Goal: Information Seeking & Learning: Learn about a topic

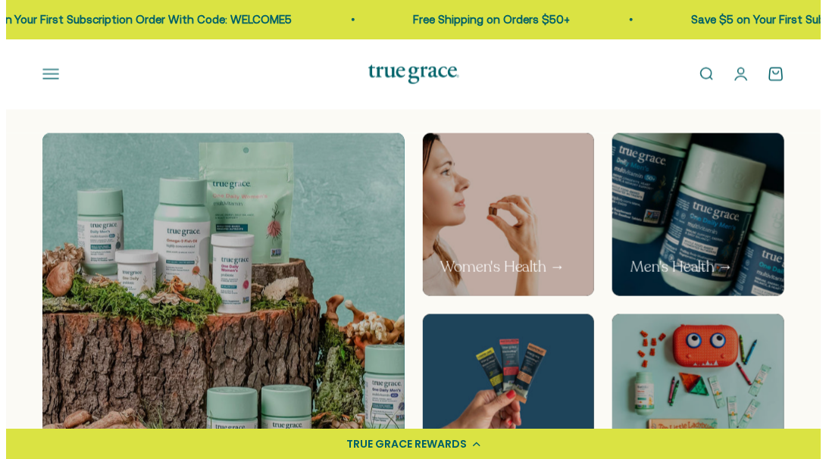
scroll to position [683, 0]
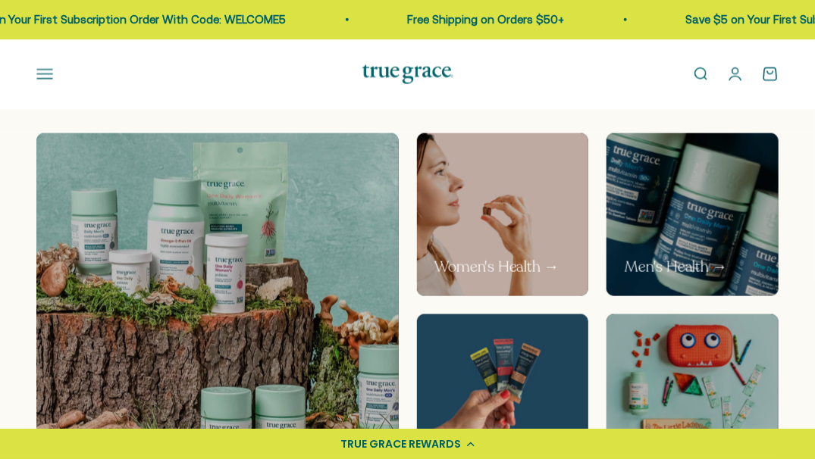
click at [46, 81] on button "Open navigation menu" at bounding box center [44, 74] width 17 height 17
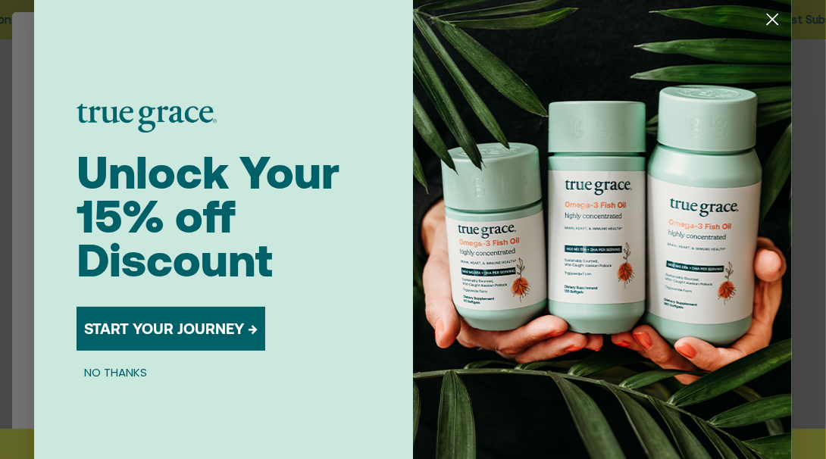
click at [769, 17] on circle "Close dialog" at bounding box center [772, 19] width 25 height 25
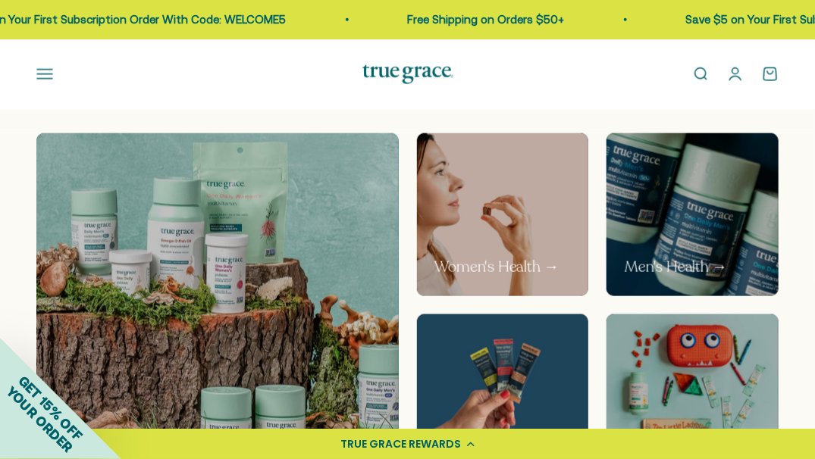
click at [39, 74] on button "Open navigation menu" at bounding box center [44, 74] width 17 height 17
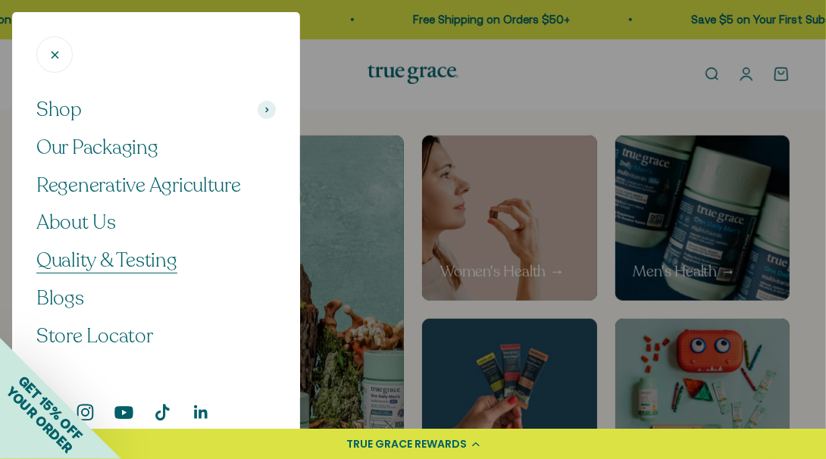
click at [131, 262] on span "Quality & Testing" at bounding box center [106, 260] width 141 height 27
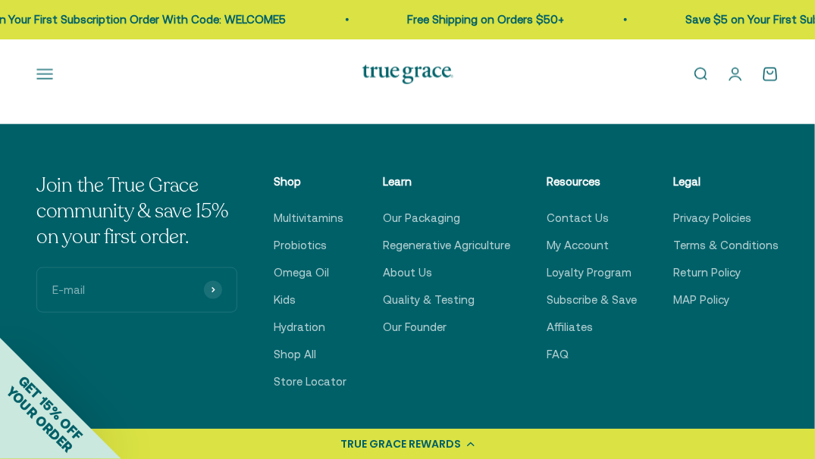
scroll to position [2393, 0]
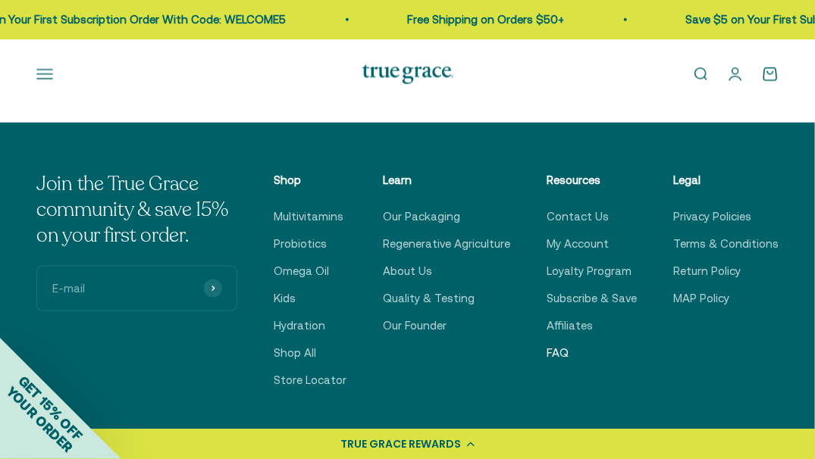
click at [560, 356] on link "FAQ" at bounding box center [558, 353] width 22 height 18
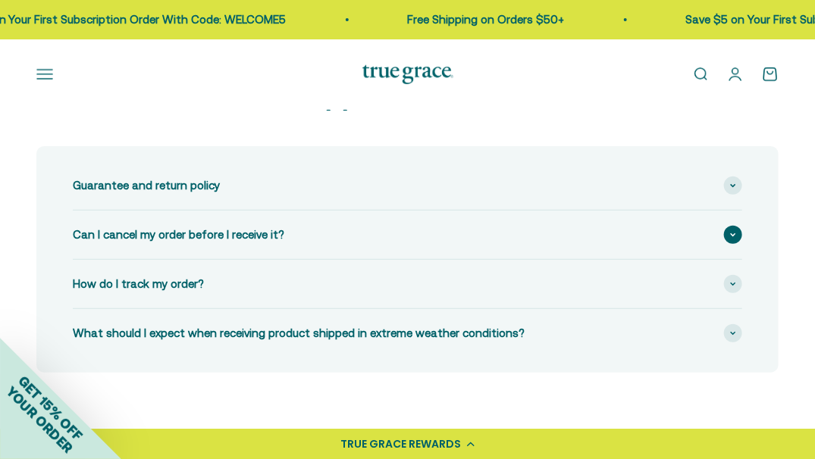
scroll to position [86, 0]
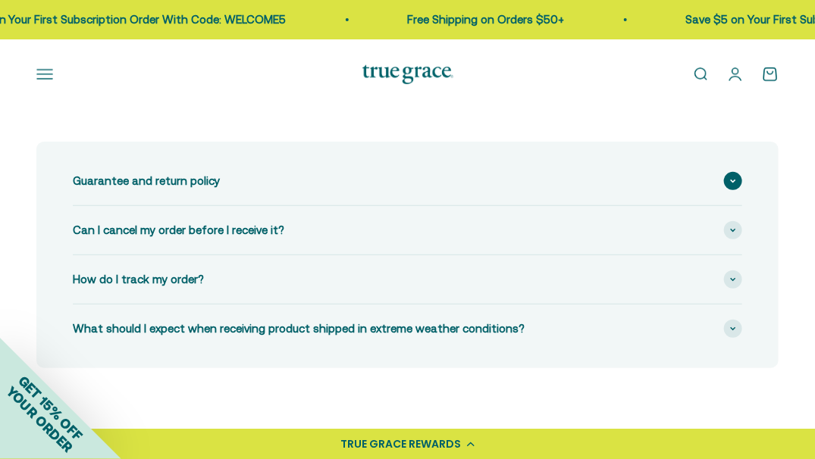
click at [738, 187] on span at bounding box center [733, 181] width 18 height 18
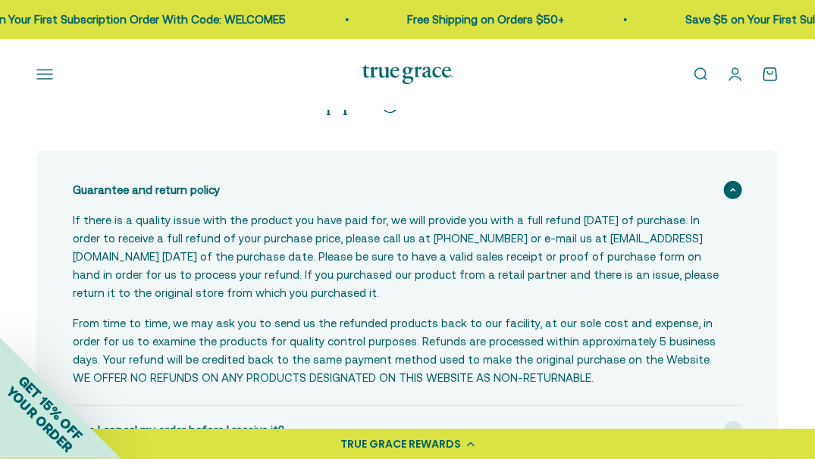
scroll to position [0, 0]
